Goal: Task Accomplishment & Management: Complete application form

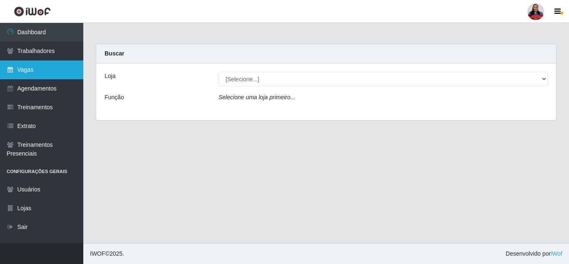
click at [51, 76] on link "Vagas" at bounding box center [41, 69] width 83 height 19
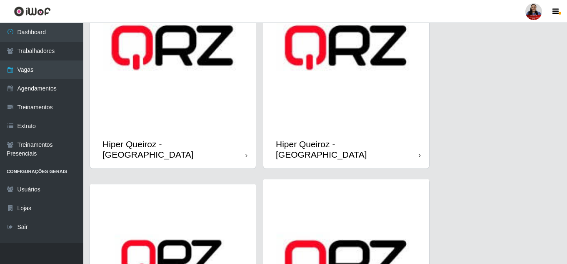
scroll to position [167, 0]
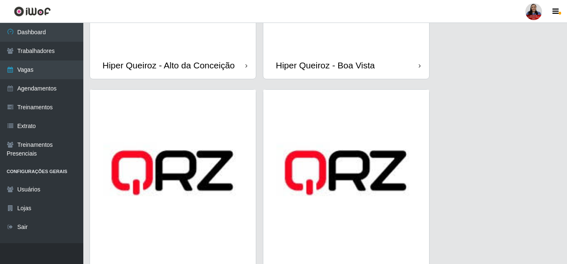
click at [318, 173] on img at bounding box center [346, 173] width 166 height 166
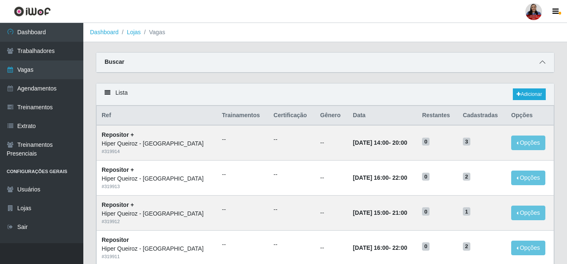
click at [542, 61] on icon at bounding box center [542, 62] width 6 height 6
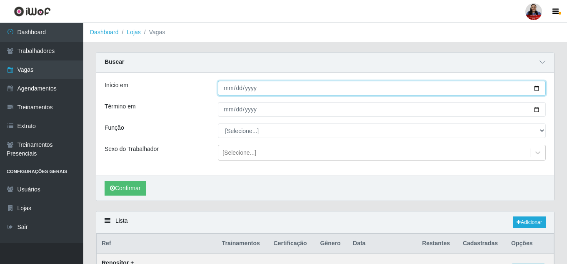
click at [539, 90] on input "Início em" at bounding box center [382, 88] width 328 height 15
type input "[DATE]"
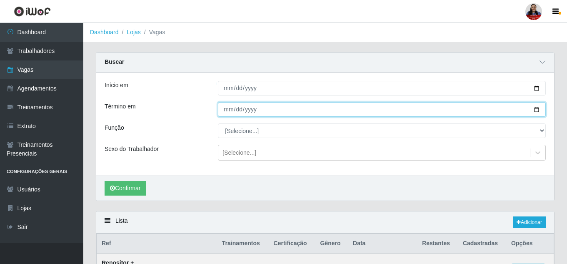
click at [541, 107] on input "Término em" at bounding box center [382, 109] width 328 height 15
click at [537, 108] on input "Término em" at bounding box center [382, 109] width 328 height 15
type input "[DATE]"
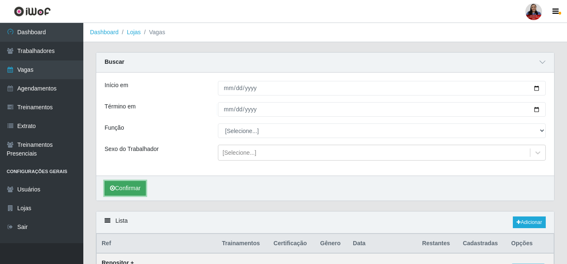
click at [121, 190] on button "Confirmar" at bounding box center [125, 188] width 41 height 15
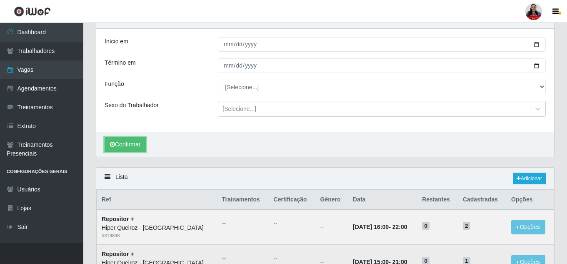
scroll to position [116, 0]
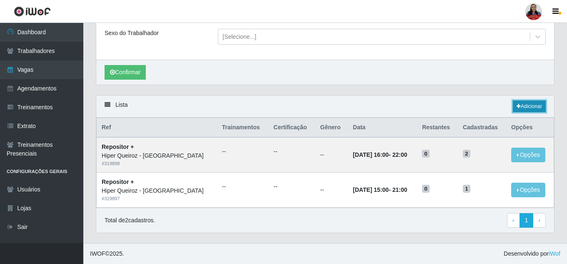
click at [536, 104] on link "Adicionar" at bounding box center [529, 106] width 33 height 12
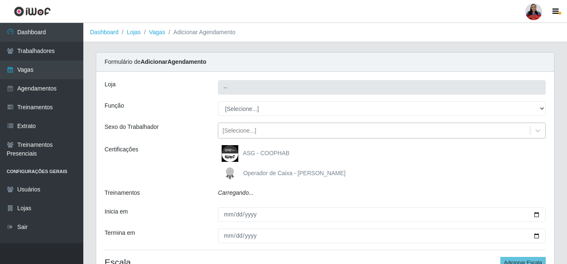
type input "Hiper Queiroz - [GEOGRAPHIC_DATA]"
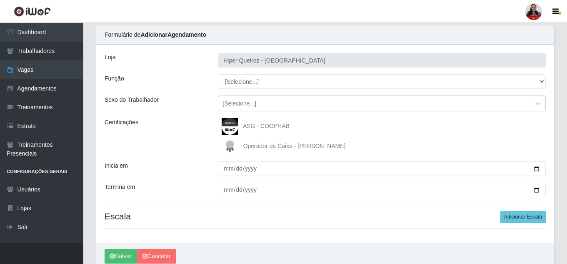
scroll to position [42, 0]
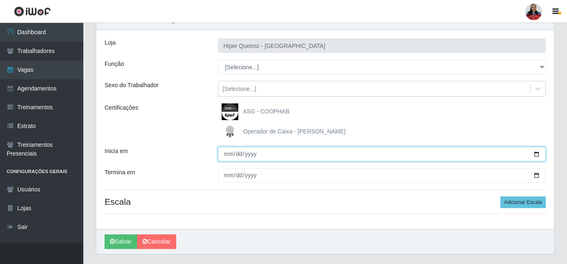
click at [535, 154] on input "Inicia em" at bounding box center [382, 154] width 328 height 15
type input "[DATE]"
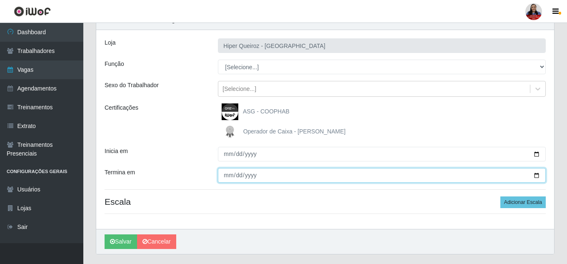
click at [539, 175] on input "Termina em" at bounding box center [382, 175] width 328 height 15
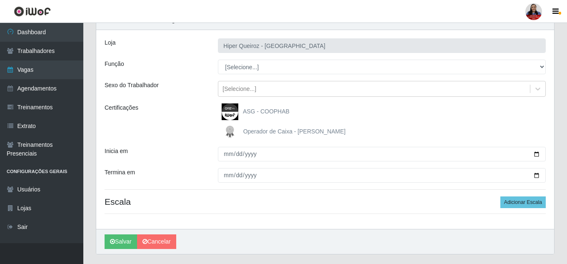
click at [511, 112] on div "ASG - COOPHAB" at bounding box center [382, 111] width 328 height 17
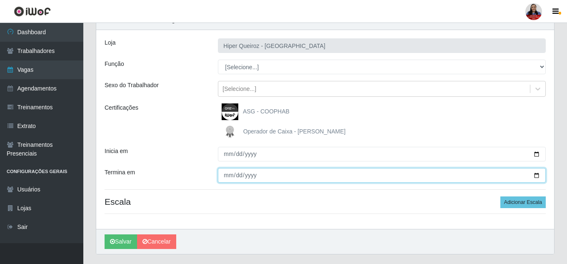
click at [537, 178] on input "Termina em" at bounding box center [382, 175] width 328 height 15
type input "[DATE]"
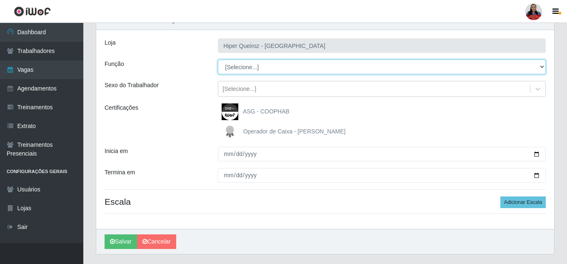
click at [252, 69] on select "[Selecione...] ASG ASG + ASG ++ Embalador Embalador + Embalador ++ Operador de …" at bounding box center [382, 67] width 328 height 15
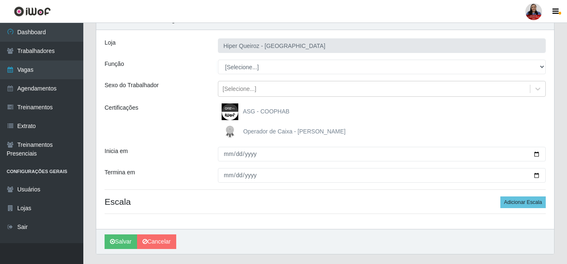
click at [192, 100] on div "Loja Hiper Queiroz - Nova Betânia Função [Selecione...] ASG ASG + ASG ++ Embala…" at bounding box center [325, 129] width 458 height 199
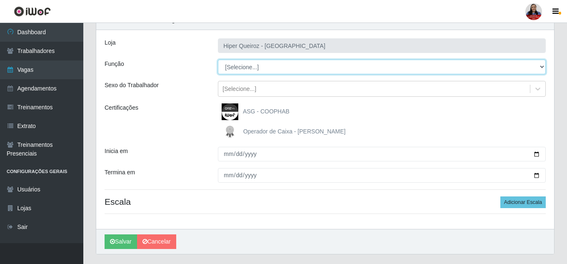
click at [290, 65] on select "[Selecione...] ASG ASG + ASG ++ Embalador Embalador + Embalador ++ Operador de …" at bounding box center [382, 67] width 328 height 15
select select "79"
click at [218, 60] on select "[Selecione...] ASG ASG + ASG ++ Embalador Embalador + Embalador ++ Operador de …" at bounding box center [382, 67] width 328 height 15
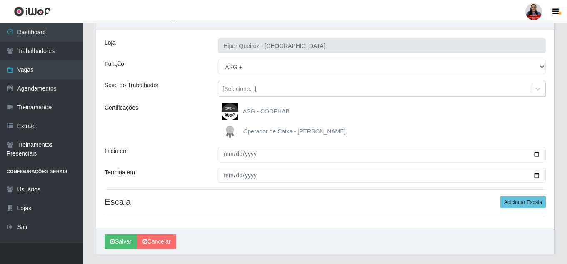
click at [182, 101] on div "Loja Hiper Queiroz - Nova Betânia Função [Selecione...] ASG ASG + ASG ++ Embala…" at bounding box center [325, 129] width 458 height 199
click at [510, 203] on button "Adicionar Escala" at bounding box center [522, 202] width 45 height 12
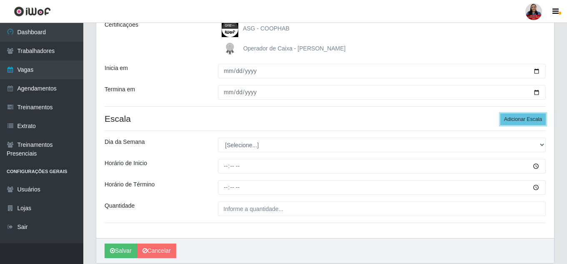
scroll to position [125, 0]
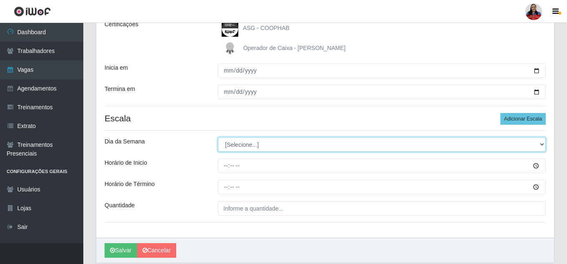
click at [299, 150] on select "[Selecione...] Segunda Terça Quarta Quinta Sexta Sábado Domingo" at bounding box center [382, 144] width 328 height 15
select select "6"
click at [218, 137] on select "[Selecione...] Segunda Terça Quarta Quinta Sexta Sábado Domingo" at bounding box center [382, 144] width 328 height 15
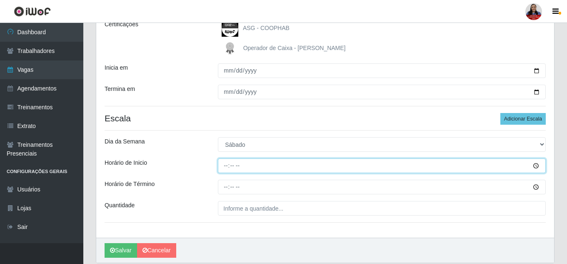
click at [226, 167] on input "Horário de Inicio" at bounding box center [382, 165] width 328 height 15
type input "16:00"
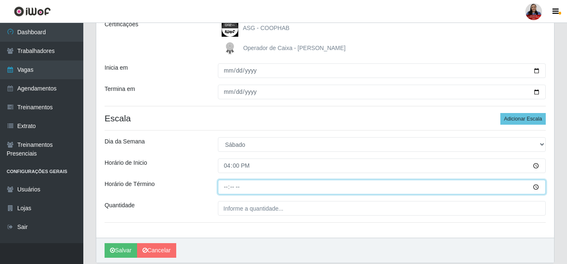
type input "22:00"
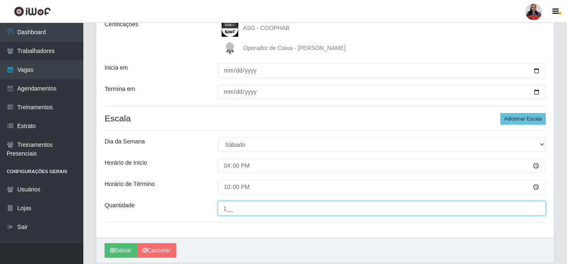
type input "1__"
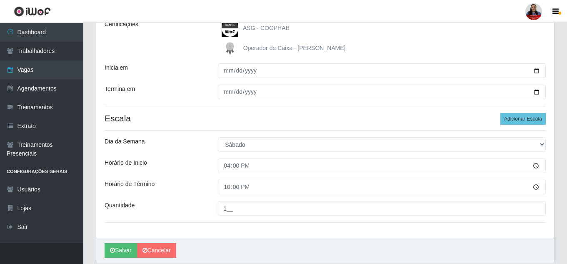
click at [185, 178] on div "Loja Hiper Queiroz - Nova Betânia Função [Selecione...] ASG ASG + ASG ++ Embala…" at bounding box center [325, 92] width 458 height 291
click at [128, 251] on button "Salvar" at bounding box center [121, 250] width 32 height 15
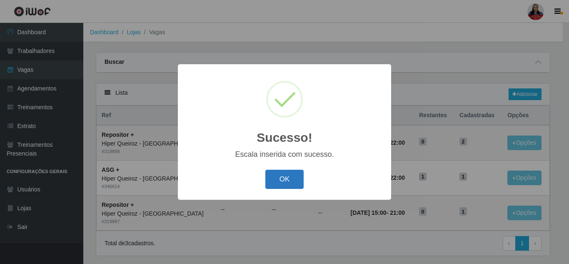
click at [269, 185] on button "OK" at bounding box center [284, 179] width 39 height 20
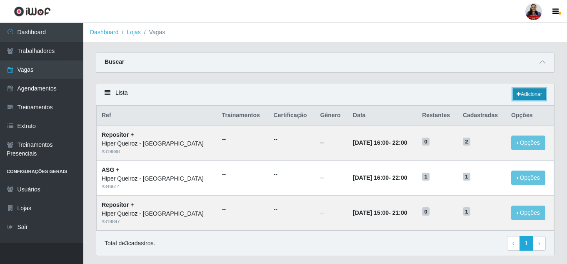
click at [531, 94] on link "Adicionar" at bounding box center [529, 94] width 33 height 12
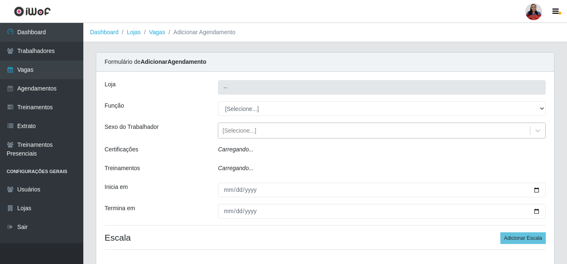
type input "Hiper Queiroz - [GEOGRAPHIC_DATA]"
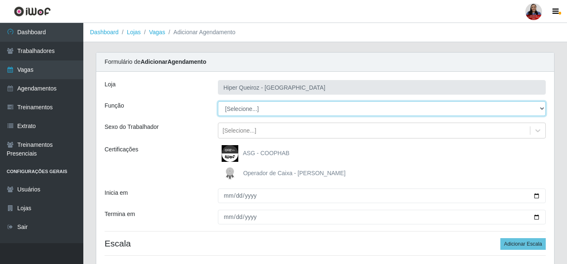
click at [262, 112] on select "[Selecione...] ASG ASG + ASG ++ Embalador Embalador + Embalador ++ Operador de …" at bounding box center [382, 108] width 328 height 15
select select "79"
click at [218, 101] on select "[Selecione...] ASG ASG + ASG ++ Embalador Embalador + Embalador ++ Operador de …" at bounding box center [382, 108] width 328 height 15
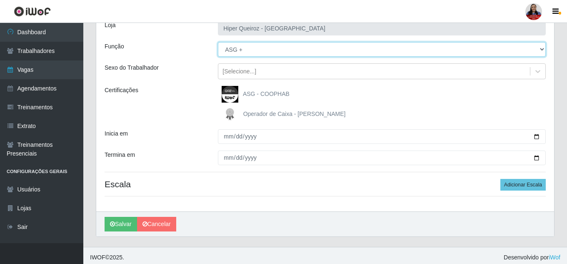
scroll to position [63, 0]
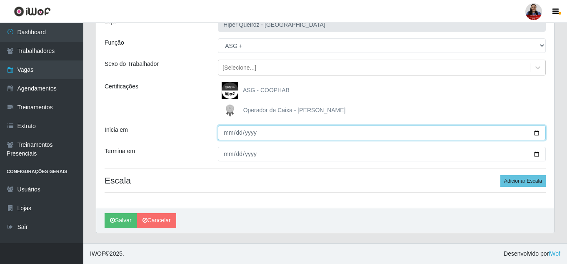
click at [536, 133] on input "Inicia em" at bounding box center [382, 132] width 328 height 15
type input "[DATE]"
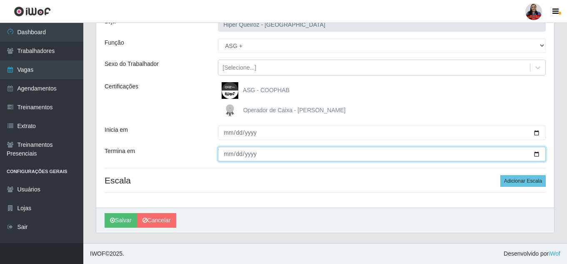
click at [537, 152] on input "Termina em" at bounding box center [382, 154] width 328 height 15
type input "[DATE]"
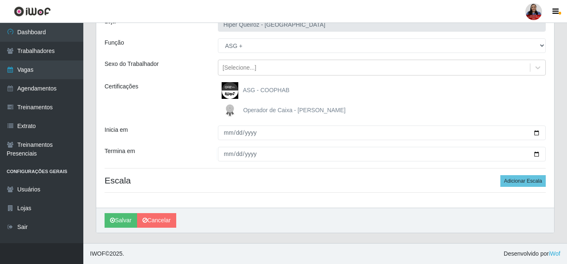
click at [178, 133] on div "Inicia em" at bounding box center [154, 132] width 113 height 15
click at [508, 180] on button "Adicionar Escala" at bounding box center [522, 181] width 45 height 12
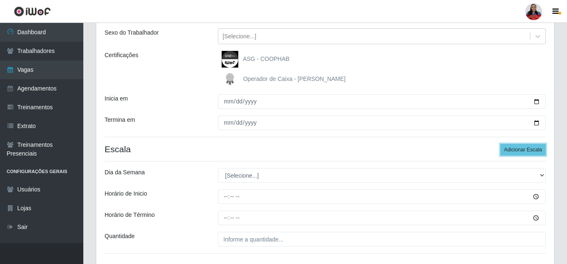
scroll to position [146, 0]
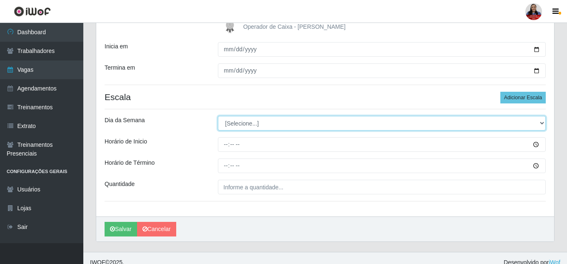
click at [326, 123] on select "[Selecione...] Segunda Terça Quarta Quinta Sexta Sábado Domingo" at bounding box center [382, 123] width 328 height 15
click at [286, 125] on select "[Selecione...] Segunda Terça Quarta Quinta Sexta Sábado Domingo" at bounding box center [382, 123] width 328 height 15
select select "1"
click at [218, 116] on select "[Selecione...] Segunda Terça Quarta Quinta Sexta Sábado Domingo" at bounding box center [382, 123] width 328 height 15
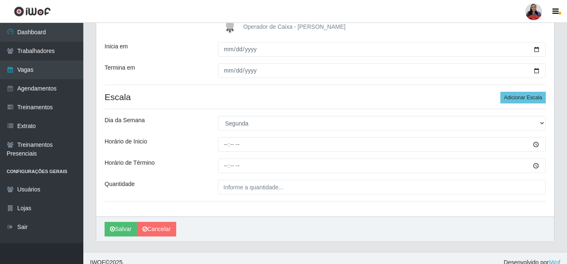
click at [193, 121] on div "Dia da Semana" at bounding box center [154, 123] width 113 height 15
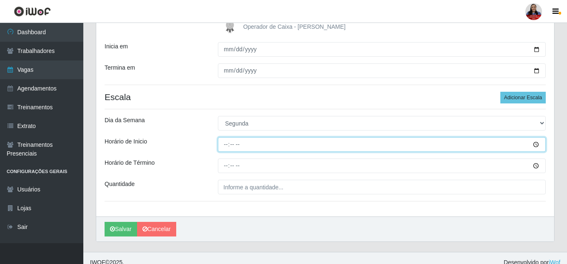
click at [228, 147] on input "Horário de Inicio" at bounding box center [382, 144] width 328 height 15
type input "16:00"
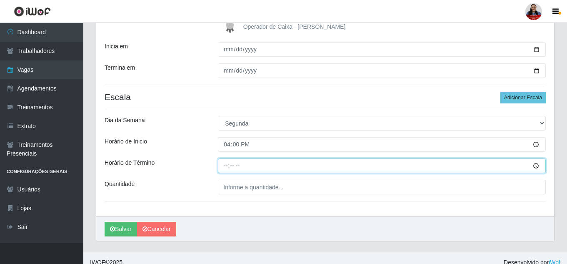
type input "22:00"
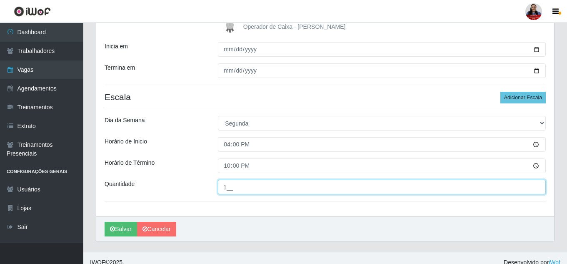
type input "1__"
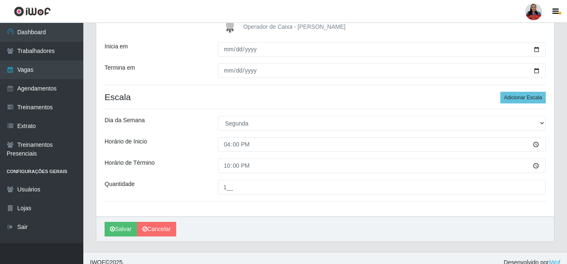
click at [198, 151] on div "Horário de Inicio" at bounding box center [154, 144] width 113 height 15
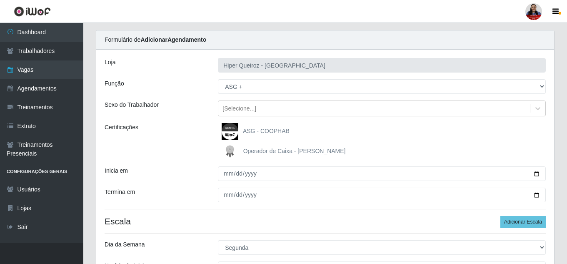
scroll to position [21, 0]
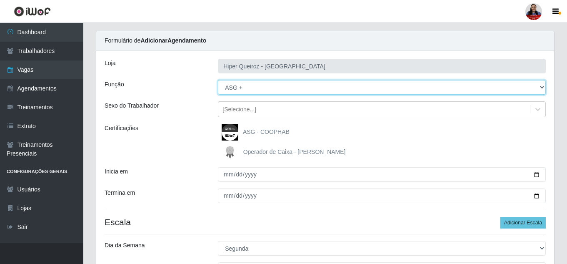
click at [244, 92] on select "[Selecione...] ASG ASG + ASG ++ Embalador Embalador + Embalador ++ Operador de …" at bounding box center [382, 87] width 328 height 15
select select "16"
click at [218, 80] on select "[Selecione...] ASG ASG + ASG ++ Embalador Embalador + Embalador ++ Operador de …" at bounding box center [382, 87] width 328 height 15
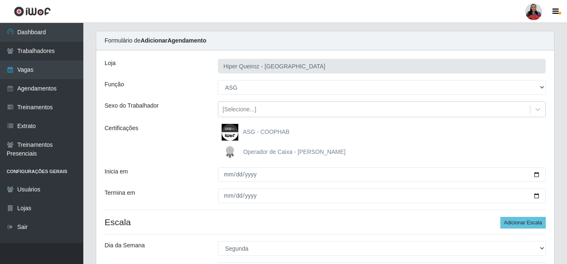
click at [183, 157] on div "Certificações" at bounding box center [154, 142] width 113 height 37
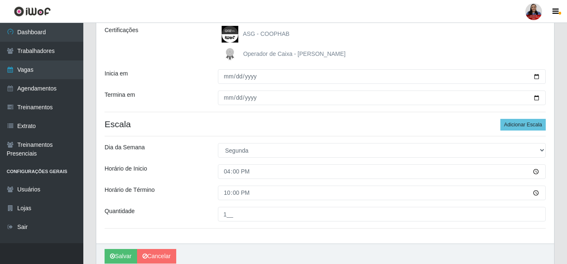
scroll to position [113, 0]
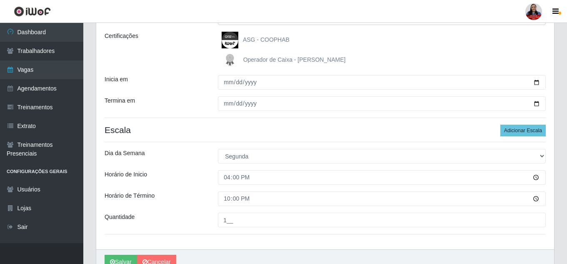
click at [157, 198] on div "Horário de Término" at bounding box center [154, 198] width 113 height 15
click at [125, 262] on button "Salvar" at bounding box center [121, 261] width 32 height 15
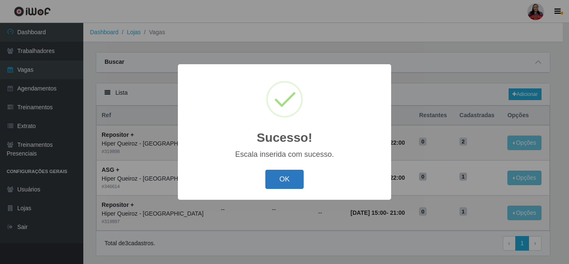
click at [294, 172] on button "OK" at bounding box center [284, 179] width 39 height 20
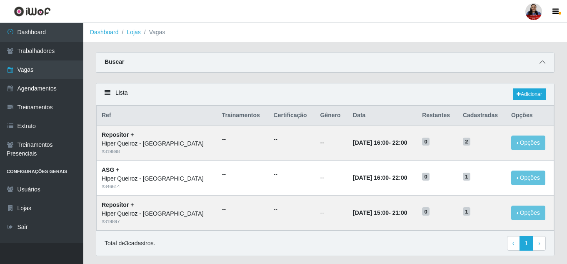
click at [540, 64] on icon at bounding box center [542, 62] width 6 height 6
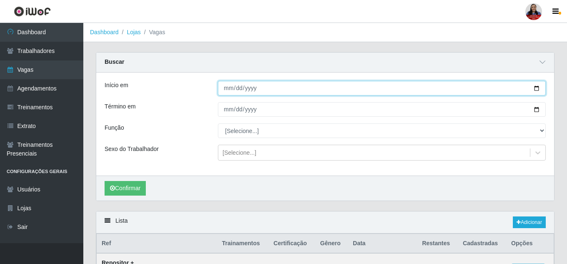
click at [539, 89] on input "[DATE]" at bounding box center [382, 88] width 328 height 15
type input "[DATE]"
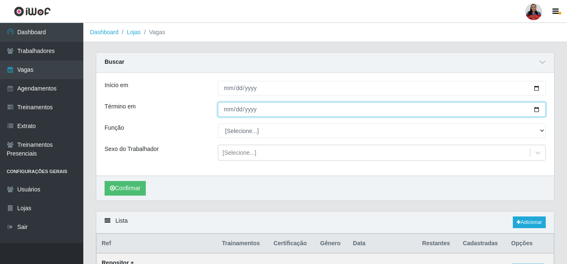
click at [538, 109] on input "[DATE]" at bounding box center [382, 109] width 328 height 15
type input "[DATE]"
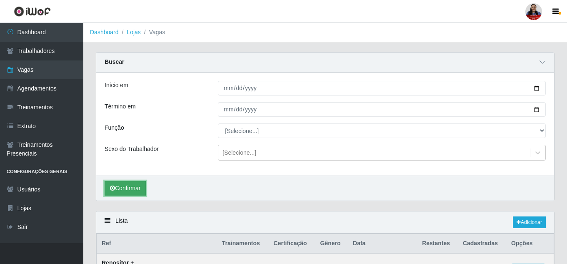
click at [145, 191] on button "Confirmar" at bounding box center [125, 188] width 41 height 15
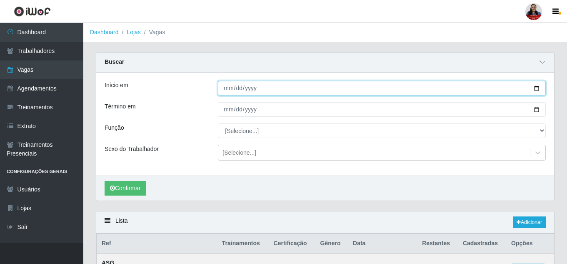
click at [536, 88] on input "[DATE]" at bounding box center [382, 88] width 328 height 15
type input "[DATE]"
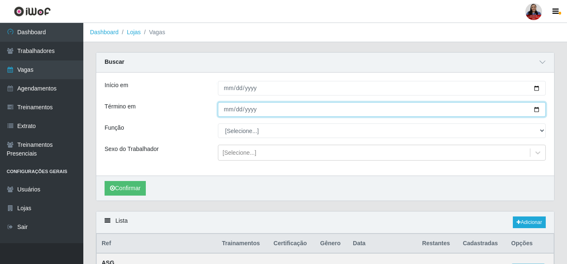
click at [538, 112] on input "[DATE]" at bounding box center [382, 109] width 328 height 15
type input "[DATE]"
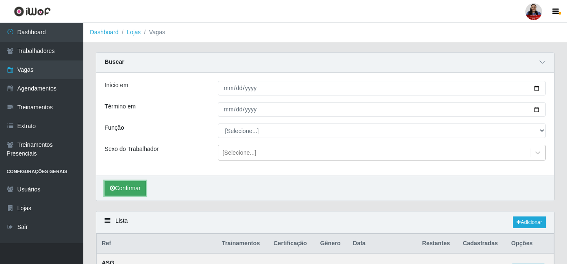
click at [139, 184] on button "Confirmar" at bounding box center [125, 188] width 41 height 15
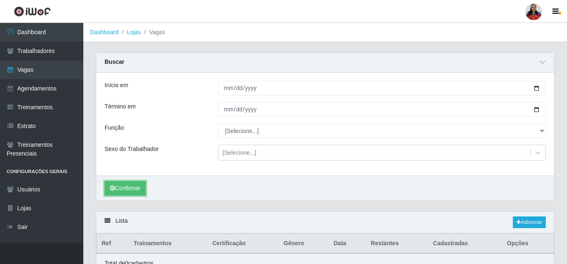
scroll to position [40, 0]
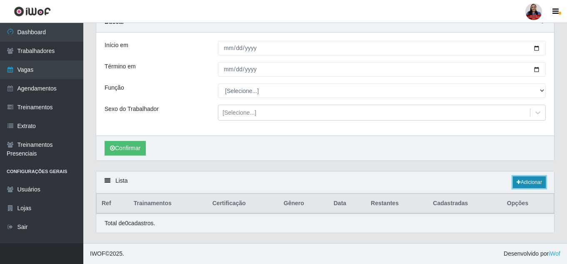
click at [530, 183] on link "Adicionar" at bounding box center [529, 182] width 33 height 12
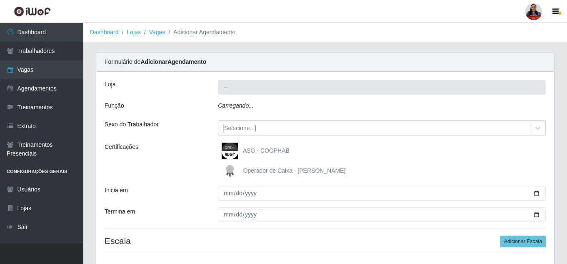
type input "Hiper Queiroz - [GEOGRAPHIC_DATA]"
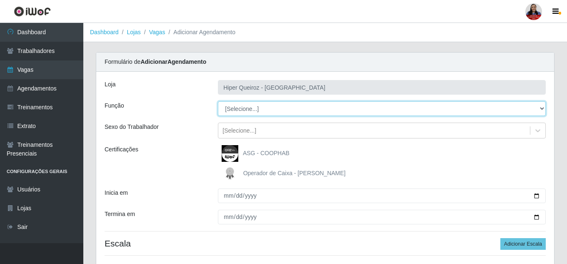
click at [314, 108] on select "[Selecione...] ASG ASG + ASG ++ Embalador Embalador + Embalador ++ Operador de …" at bounding box center [382, 108] width 328 height 15
select select "16"
click at [218, 101] on select "[Selecione...] ASG ASG + ASG ++ Embalador Embalador + Embalador ++ Operador de …" at bounding box center [382, 108] width 328 height 15
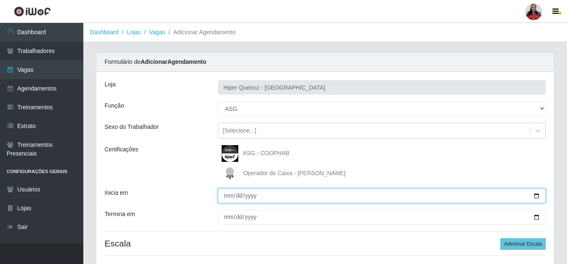
click at [538, 193] on input "Inicia em" at bounding box center [382, 195] width 328 height 15
type input "[DATE]"
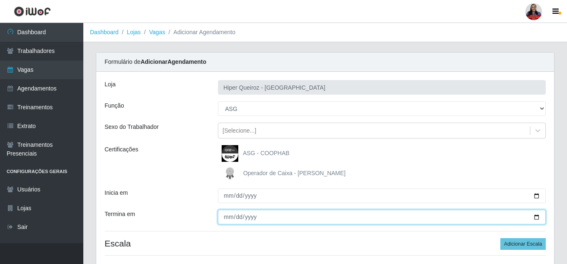
click at [538, 217] on input "Termina em" at bounding box center [382, 216] width 328 height 15
type input "[DATE]"
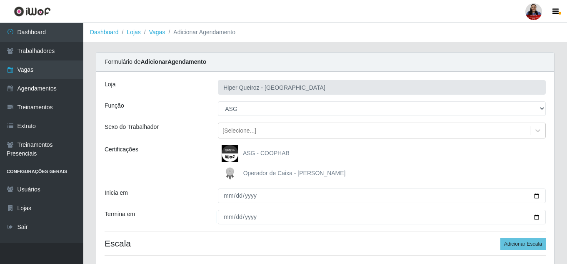
click at [372, 167] on div "Operador de Caixa - [PERSON_NAME]" at bounding box center [382, 173] width 328 height 17
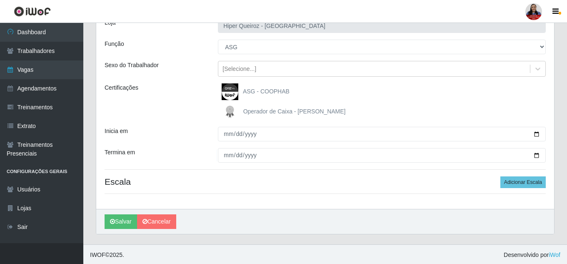
scroll to position [63, 0]
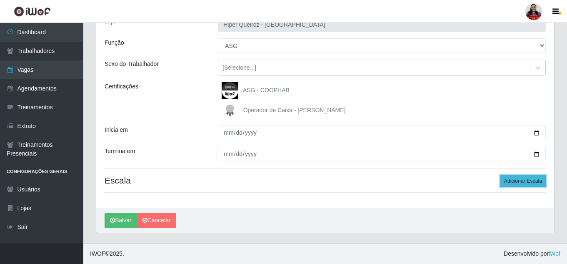
click at [531, 184] on button "Adicionar Escala" at bounding box center [522, 181] width 45 height 12
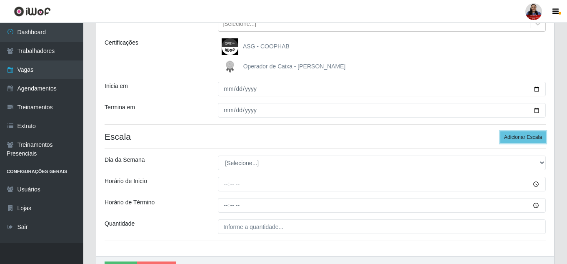
scroll to position [146, 0]
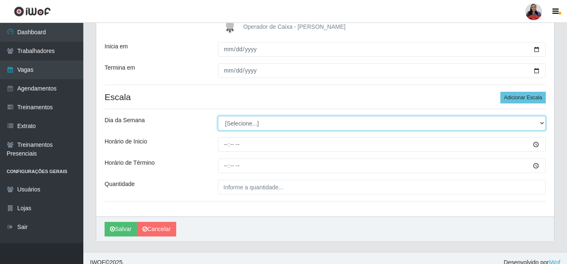
click at [299, 121] on select "[Selecione...] Segunda Terça Quarta Quinta Sexta Sábado Domingo" at bounding box center [382, 123] width 328 height 15
select select "2"
click at [218, 116] on select "[Selecione...] Segunda Terça Quarta Quinta Sexta Sábado Domingo" at bounding box center [382, 123] width 328 height 15
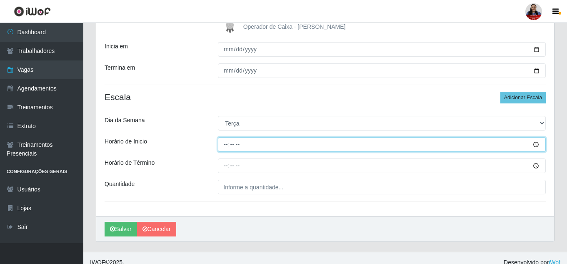
click at [222, 145] on input "Horário de Inicio" at bounding box center [382, 144] width 328 height 15
type input "16:00"
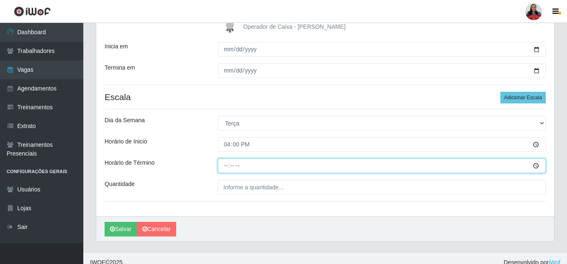
type input "22:00"
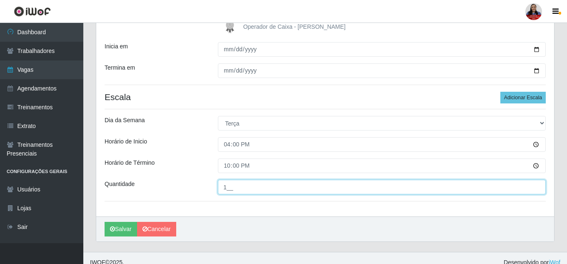
type input "1__"
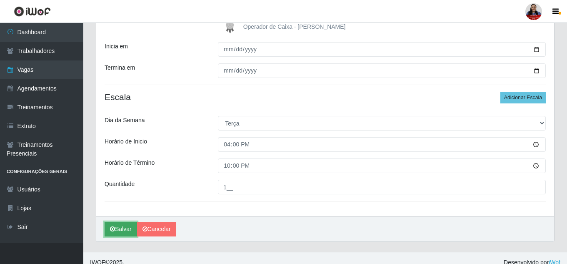
click at [132, 223] on button "Salvar" at bounding box center [121, 229] width 32 height 15
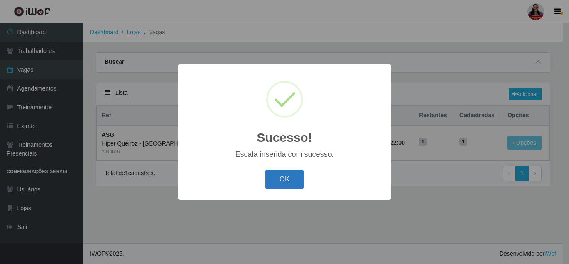
click at [279, 182] on button "OK" at bounding box center [284, 179] width 39 height 20
